Goal: Task Accomplishment & Management: Use online tool/utility

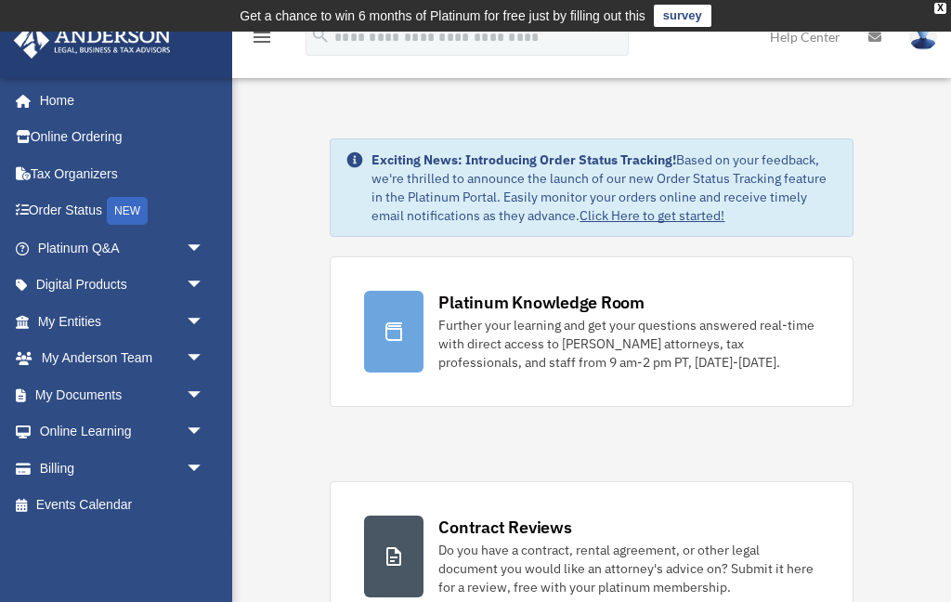
click at [196, 387] on span "arrow_drop_down" at bounding box center [204, 395] width 37 height 38
click at [105, 426] on link "Box" at bounding box center [129, 431] width 206 height 37
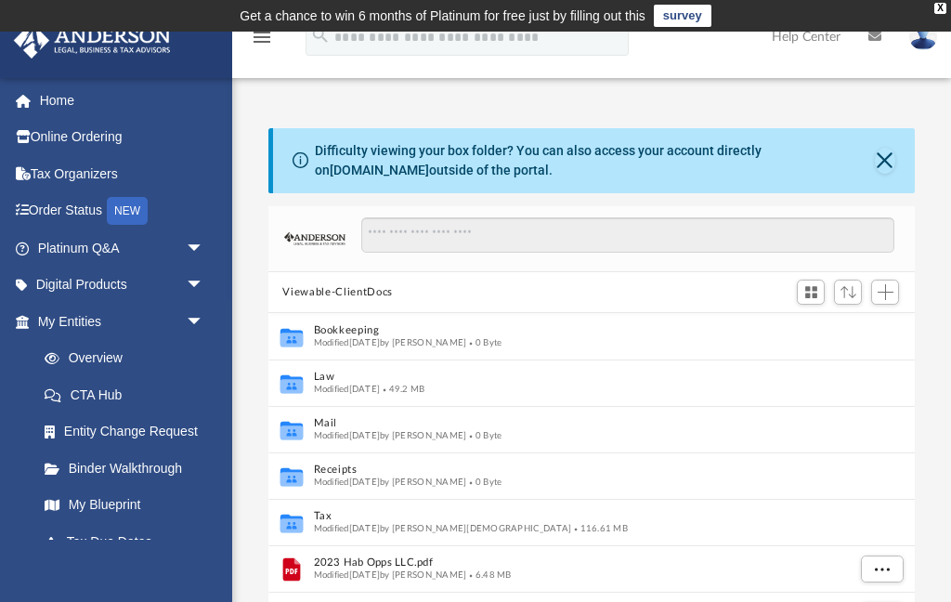
scroll to position [86, 0]
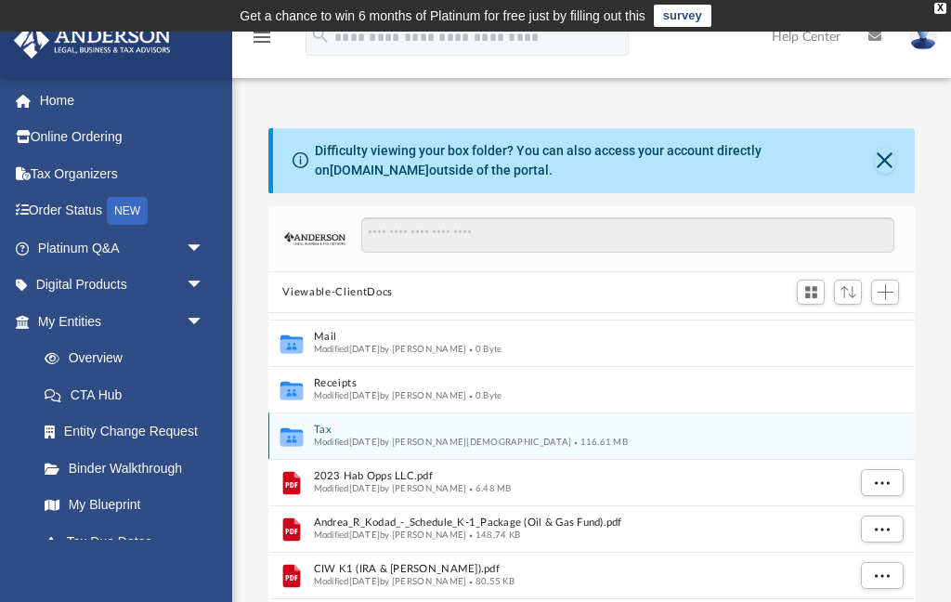
click at [400, 433] on button "Tax" at bounding box center [579, 431] width 532 height 12
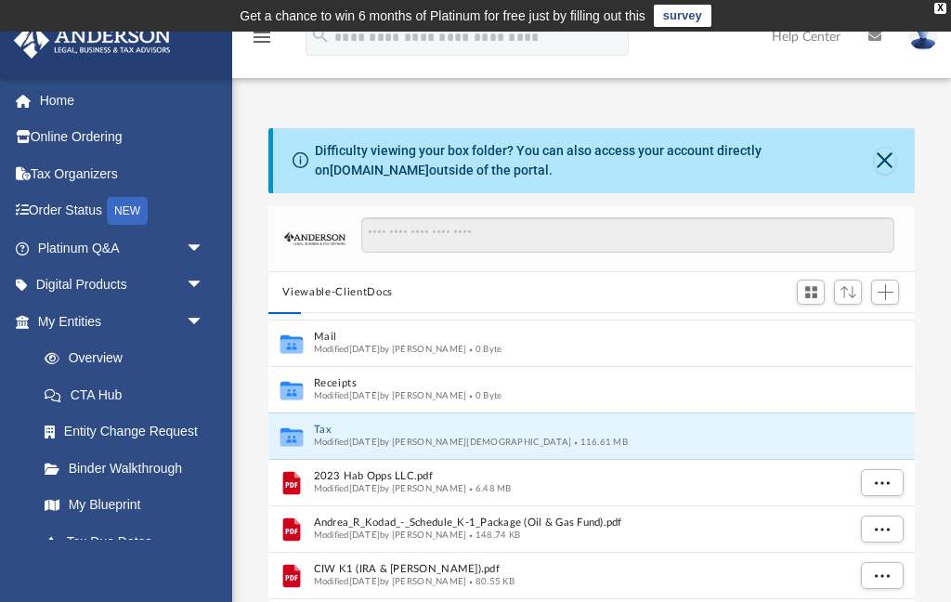
scroll to position [0, 0]
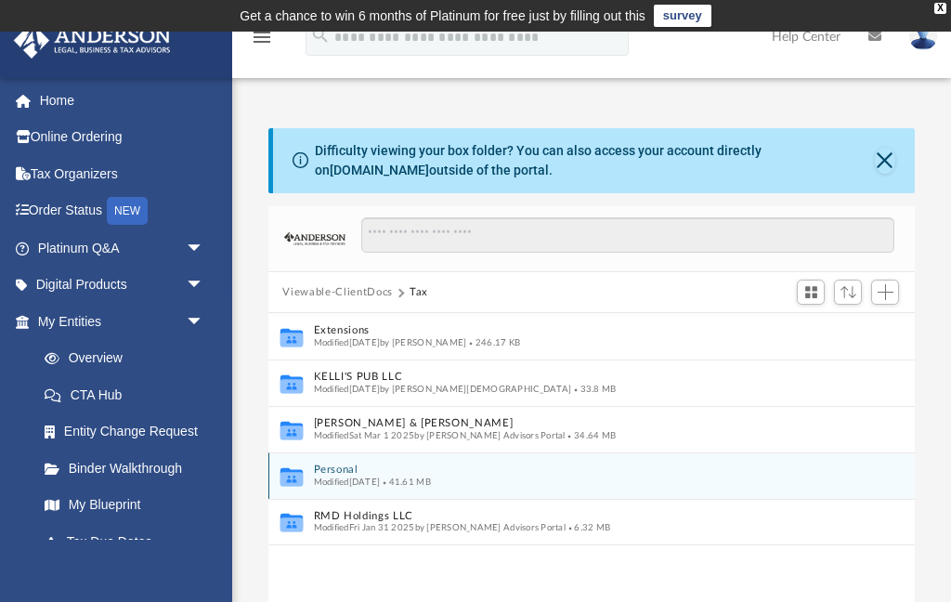
click at [354, 471] on button "Personal" at bounding box center [579, 471] width 532 height 12
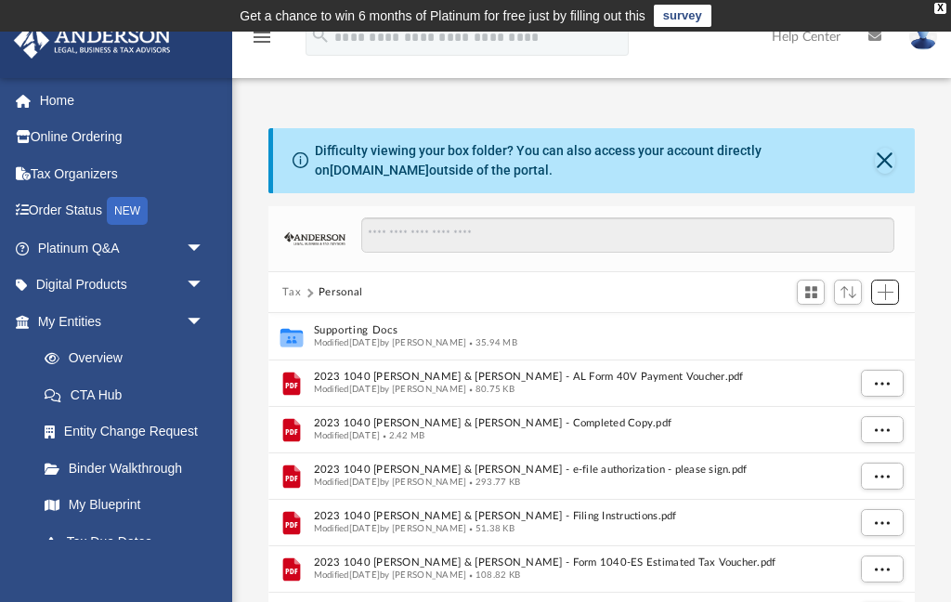
click at [884, 291] on span "Add" at bounding box center [886, 292] width 16 height 16
click at [853, 330] on li "Upload" at bounding box center [859, 329] width 59 height 20
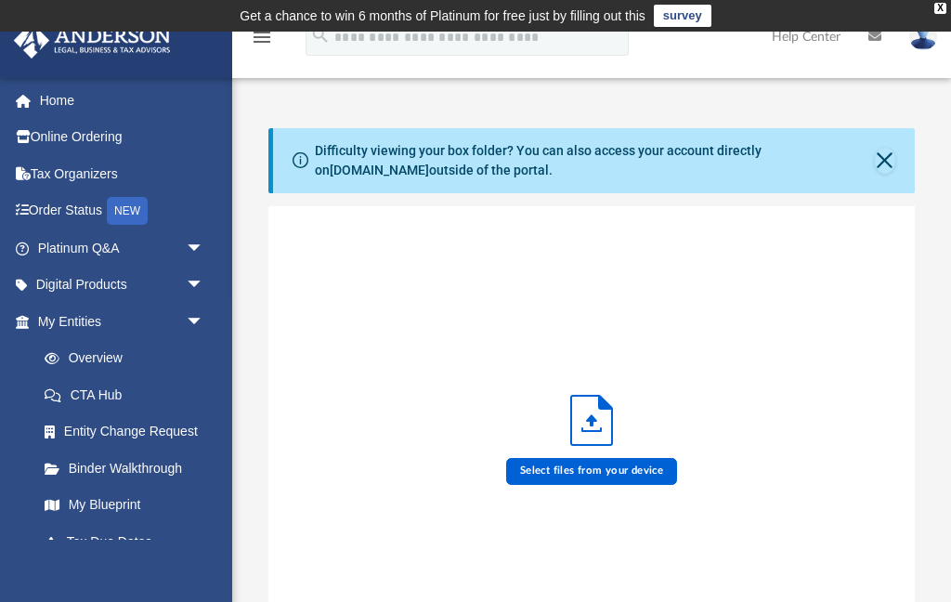
scroll to position [471, 647]
click at [599, 475] on label "Select files from your device" at bounding box center [592, 471] width 172 height 26
click at [0, 0] on input "Select files from your device" at bounding box center [0, 0] width 0 height 0
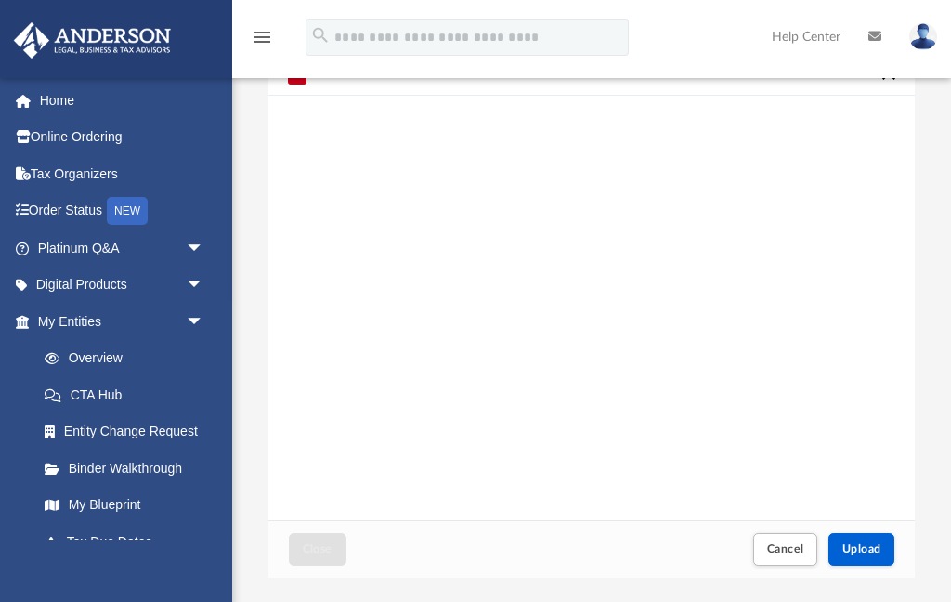
scroll to position [164, 0]
click at [866, 540] on span "Upload" at bounding box center [862, 541] width 39 height 11
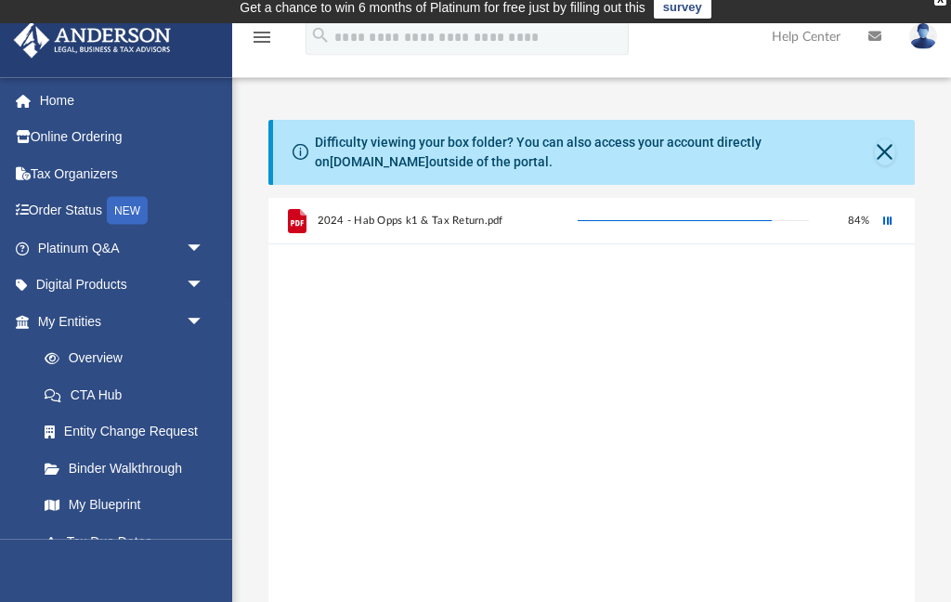
scroll to position [8, 0]
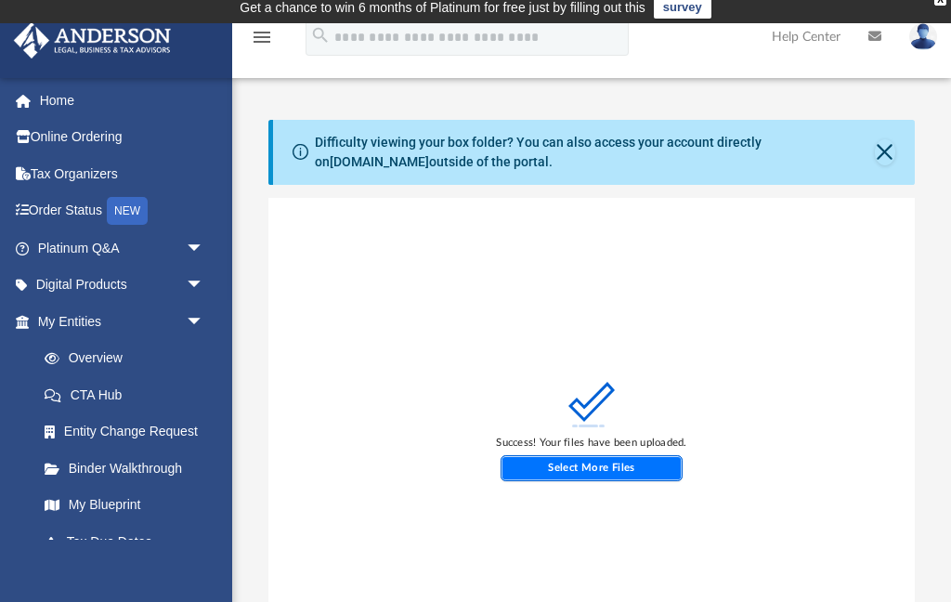
click at [592, 465] on label "Select More Files" at bounding box center [592, 468] width 183 height 26
click at [0, 0] on input "Select More Files" at bounding box center [0, 0] width 0 height 0
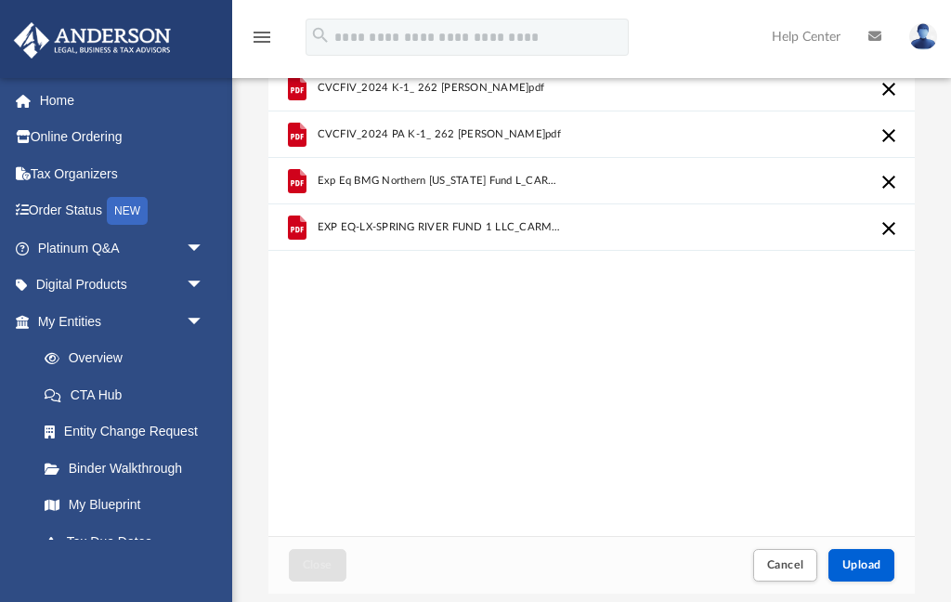
scroll to position [143, 0]
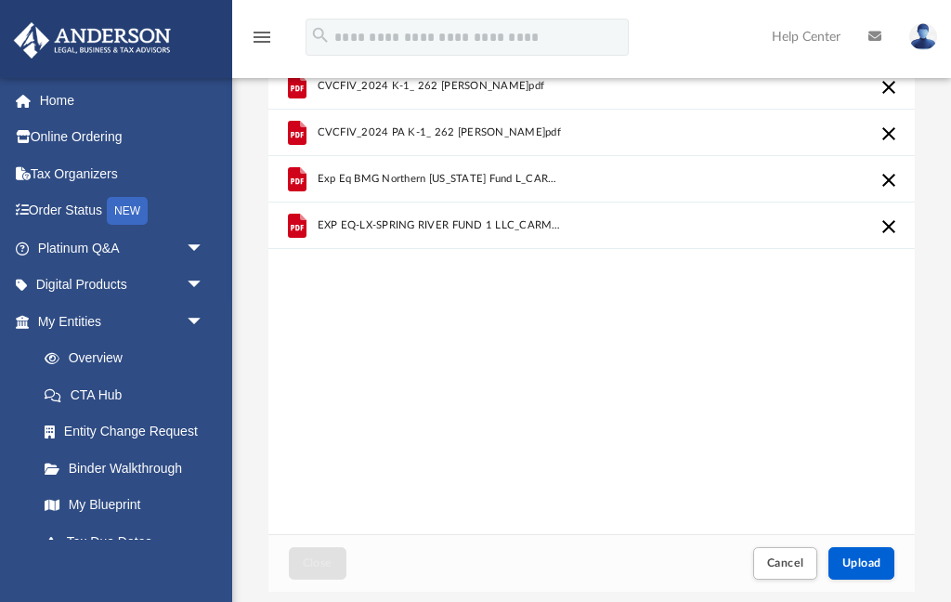
click at [864, 565] on span "Upload" at bounding box center [862, 562] width 39 height 11
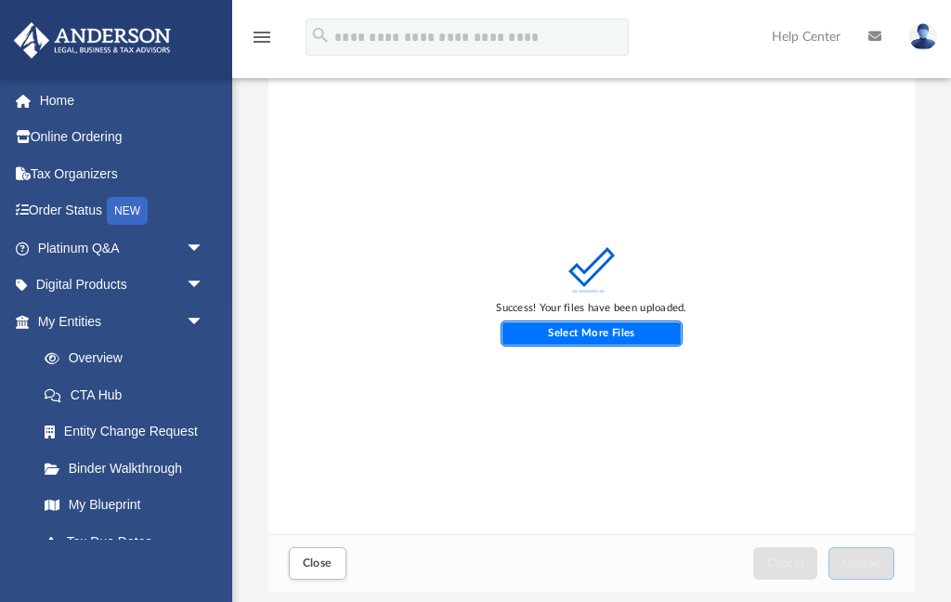
click at [619, 336] on label "Select More Files" at bounding box center [592, 334] width 183 height 26
click at [0, 0] on input "Select More Files" at bounding box center [0, 0] width 0 height 0
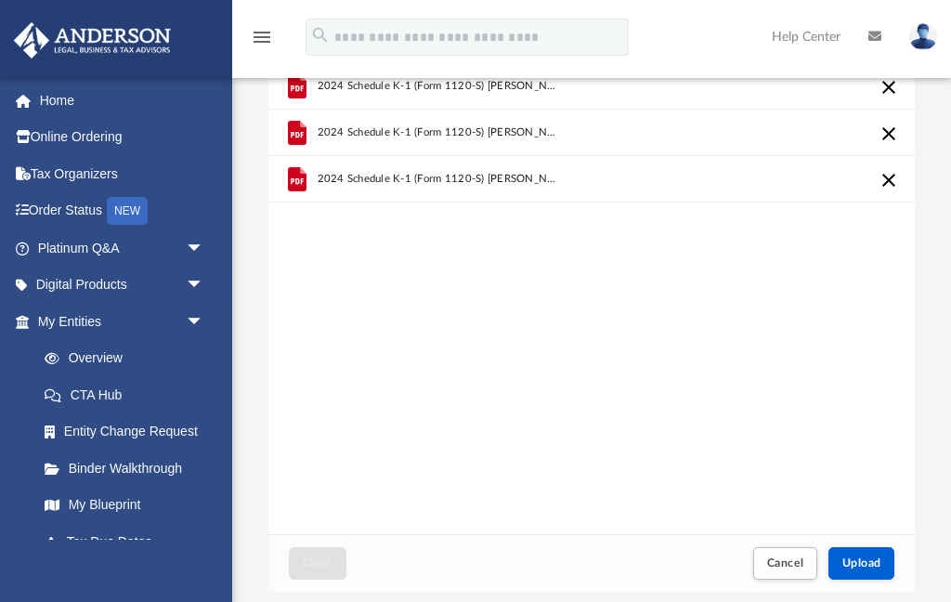
click at [870, 560] on span "Upload" at bounding box center [862, 562] width 39 height 11
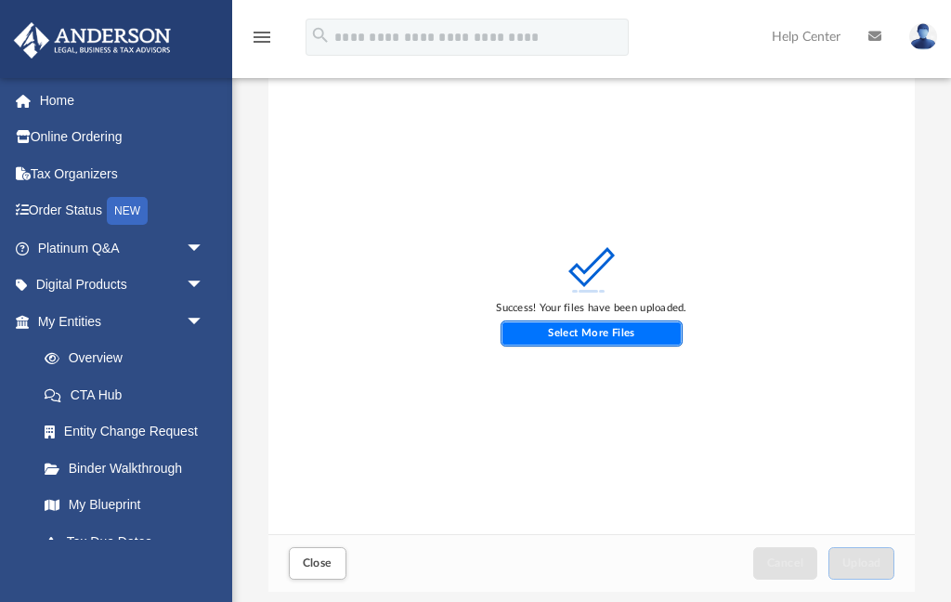
click at [608, 332] on label "Select More Files" at bounding box center [592, 334] width 183 height 26
click at [0, 0] on input "Select More Files" at bounding box center [0, 0] width 0 height 0
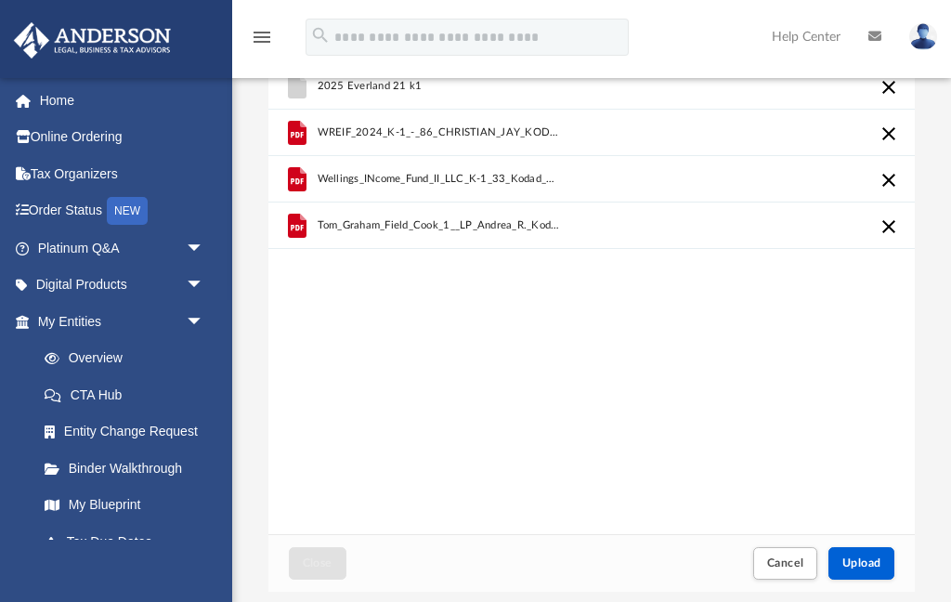
click at [864, 569] on span "Upload" at bounding box center [862, 562] width 39 height 11
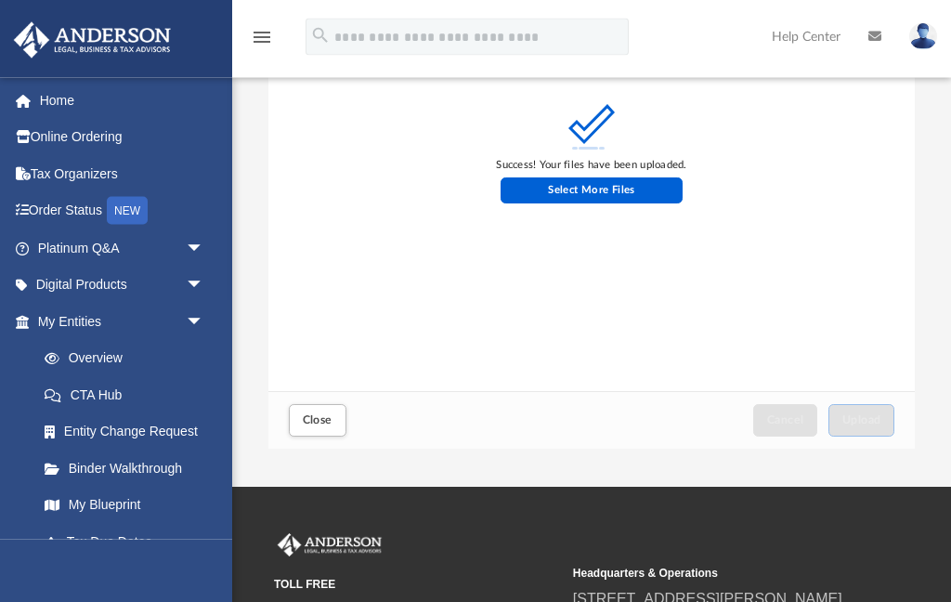
scroll to position [287, 0]
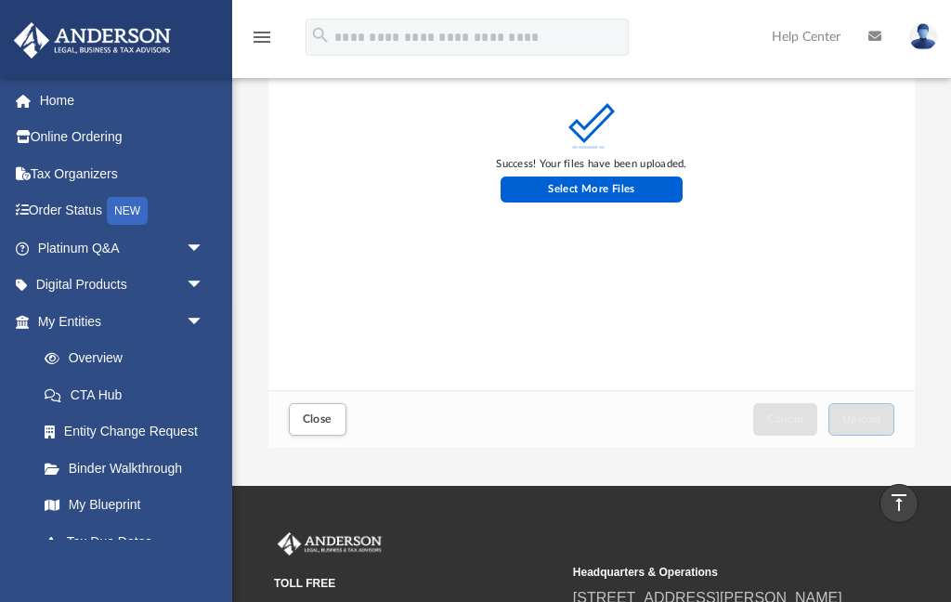
click at [314, 417] on span "Close" at bounding box center [318, 418] width 30 height 11
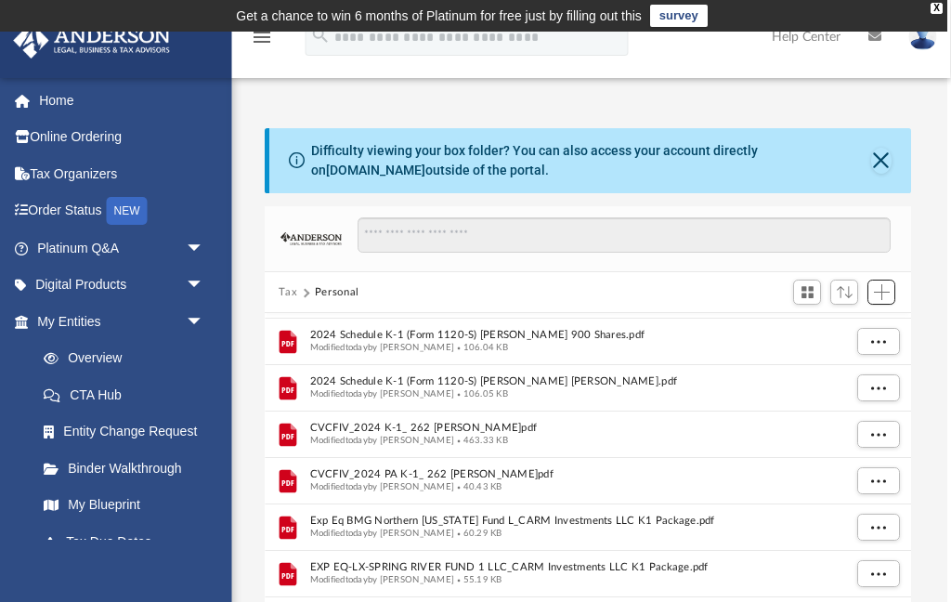
scroll to position [0, 4]
